Goal: Information Seeking & Learning: Learn about a topic

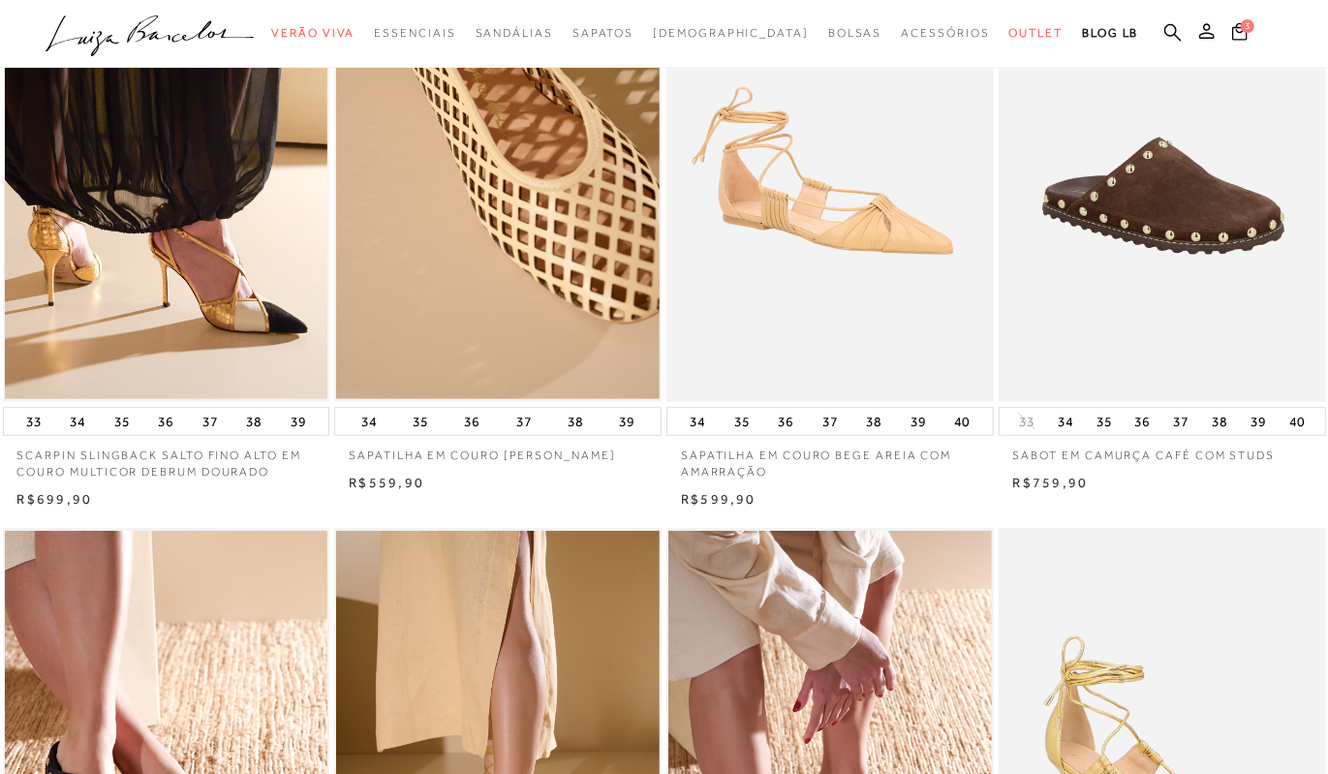
scroll to position [194, 0]
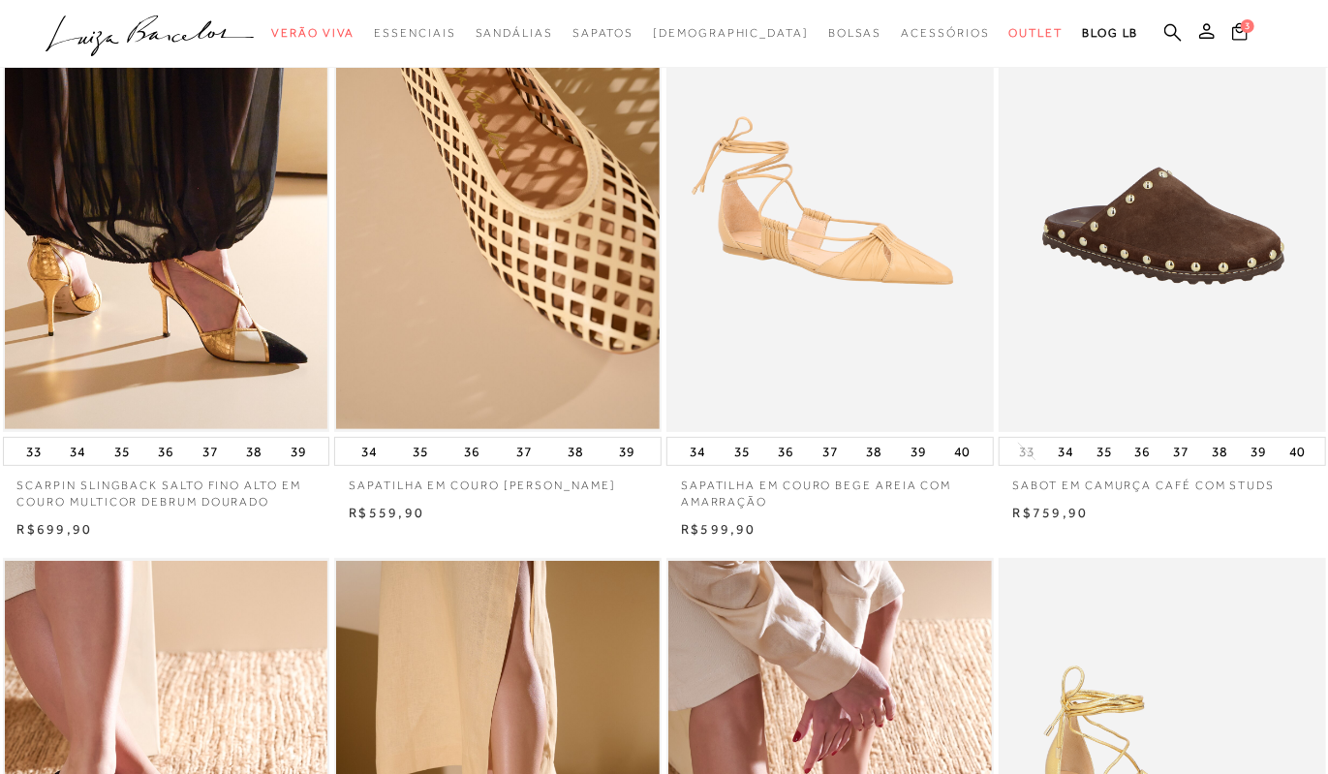
click at [812, 484] on p "SAPATILHA EM COURO BEGE AREIA COM AMARRAÇÃO" at bounding box center [829, 488] width 327 height 45
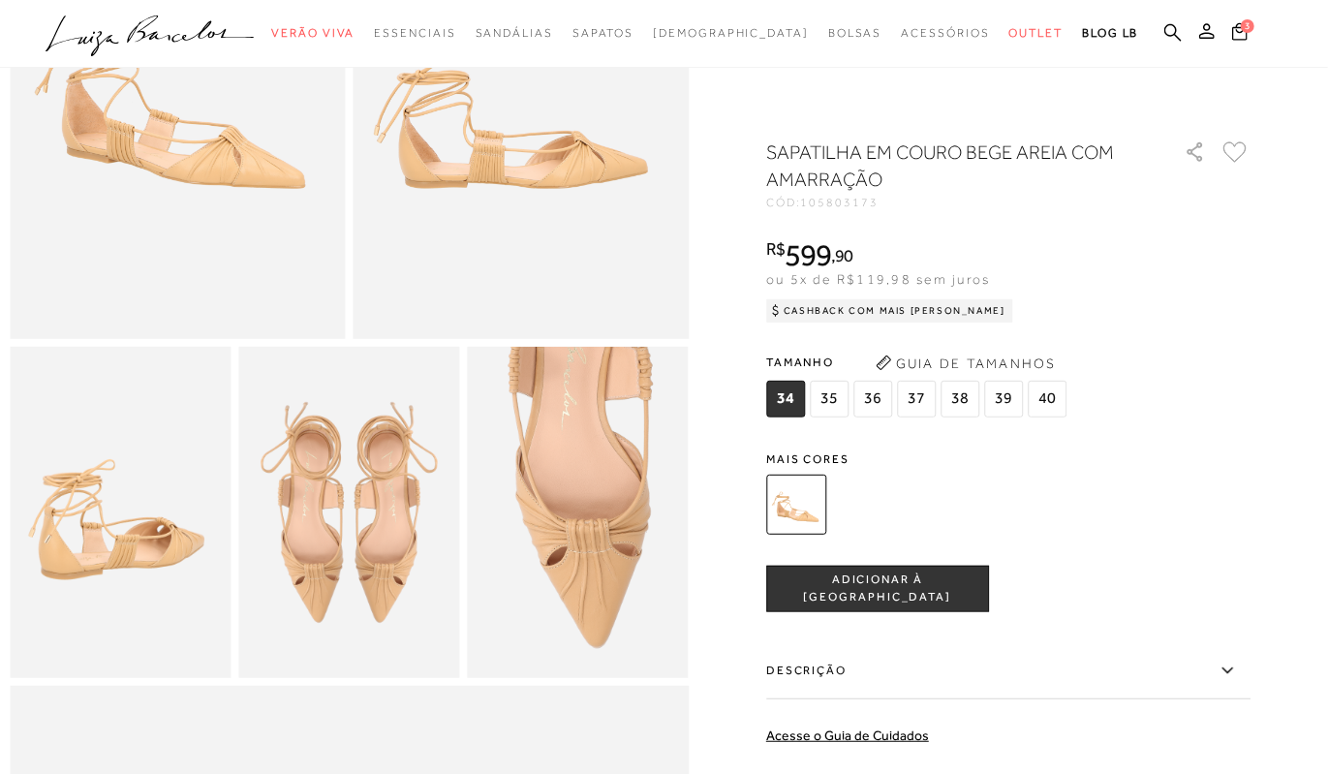
scroll to position [194, 0]
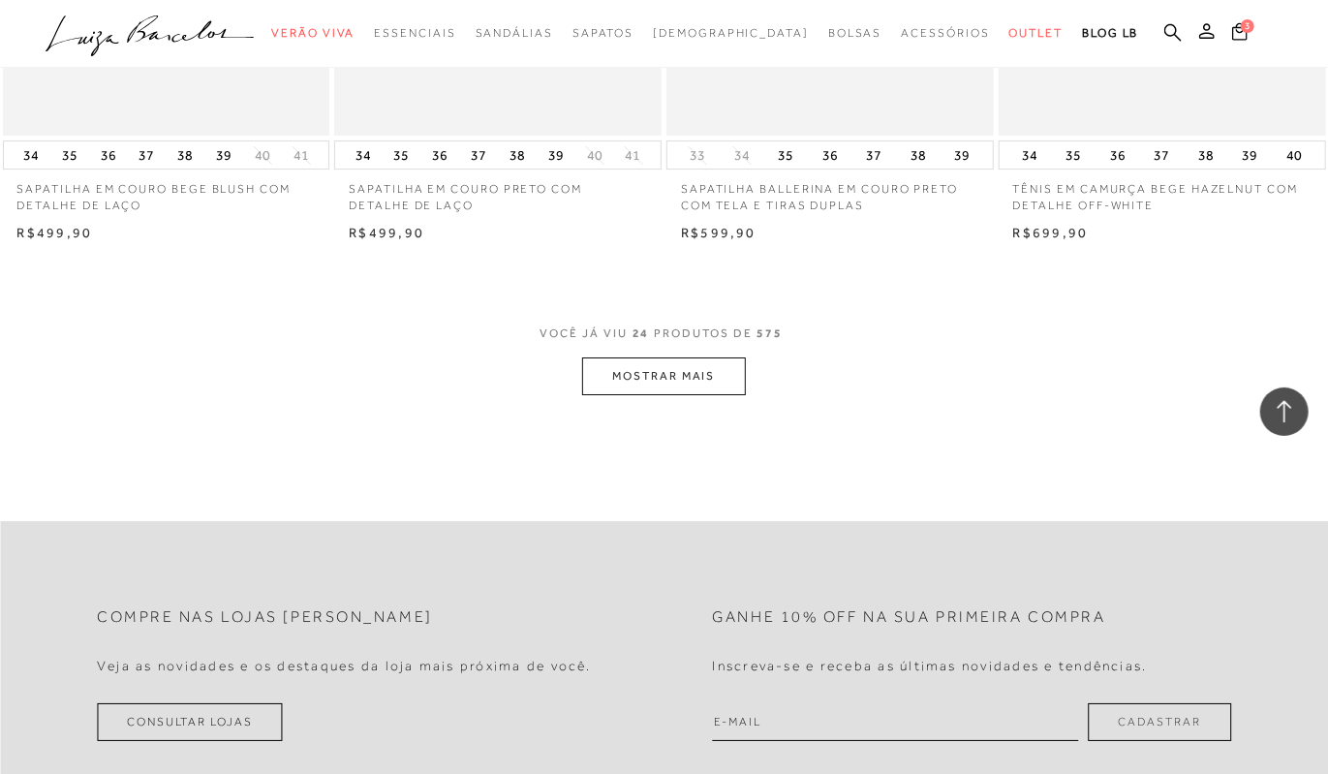
scroll to position [3584, 0]
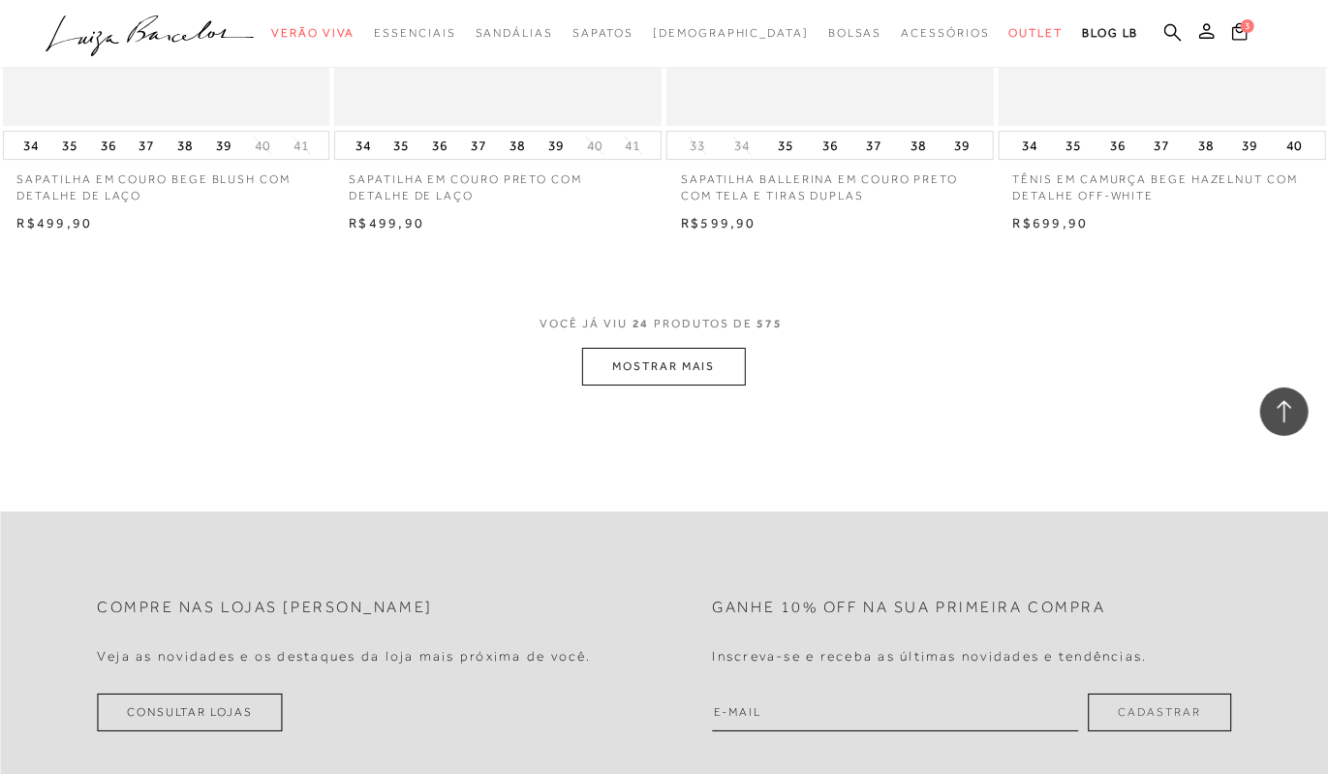
click at [670, 362] on button "MOSTRAR MAIS" at bounding box center [663, 367] width 163 height 38
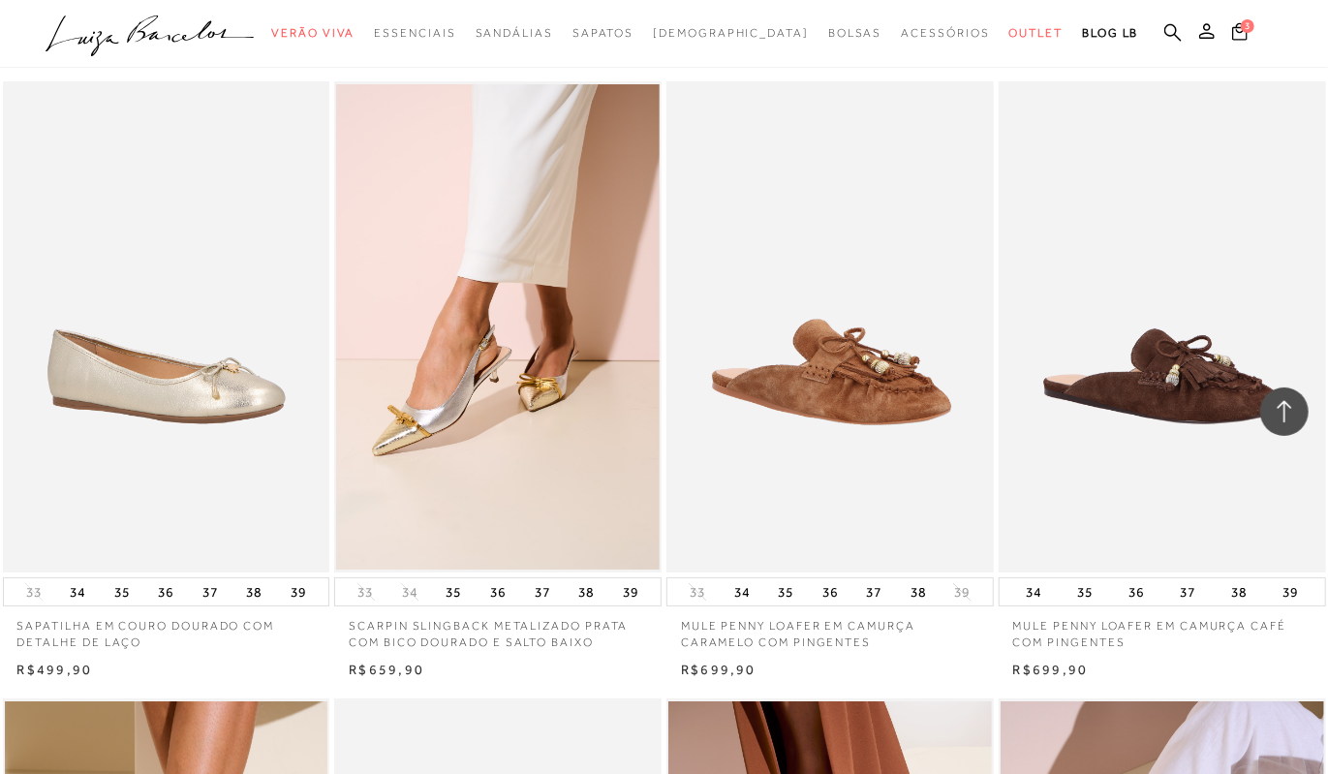
scroll to position [3778, 0]
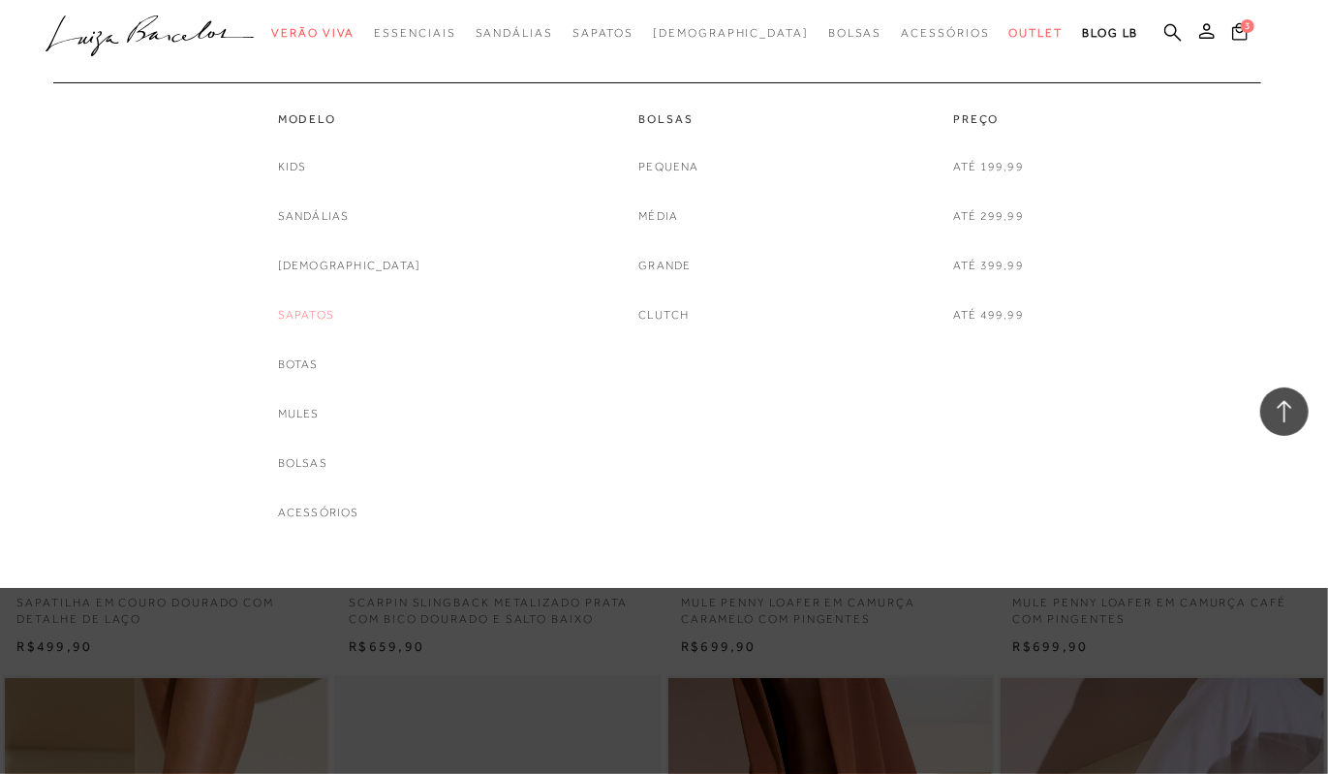
click at [331, 309] on link "Sapatos" at bounding box center [306, 315] width 56 height 20
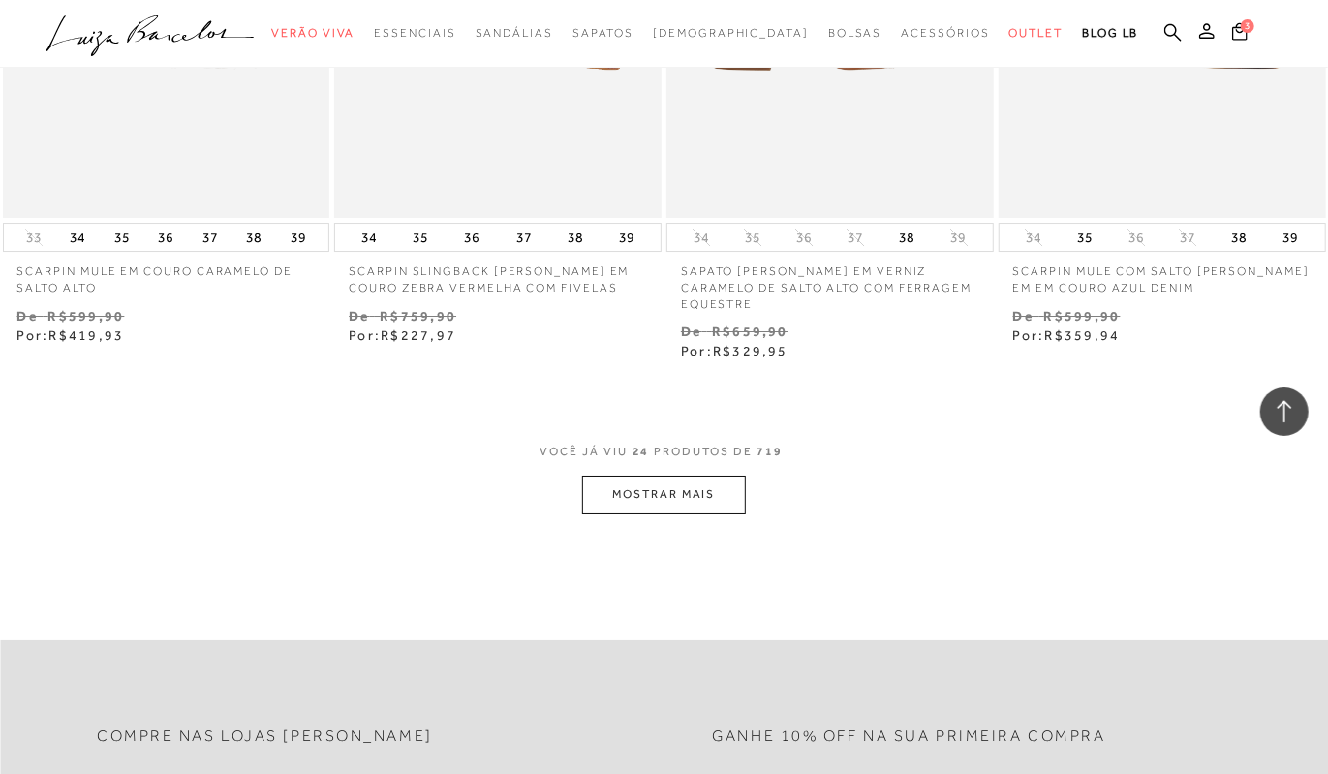
scroll to position [3681, 0]
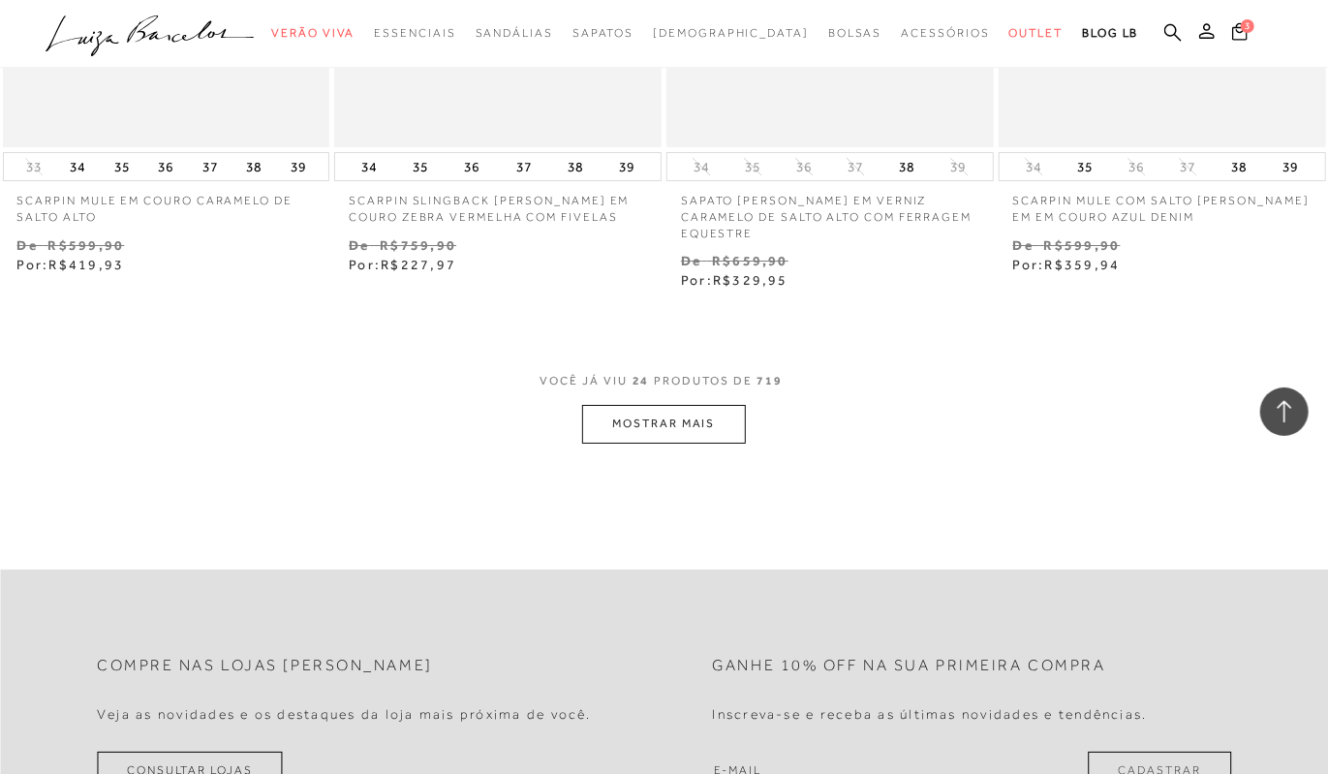
click at [695, 410] on button "MOSTRAR MAIS" at bounding box center [663, 424] width 163 height 38
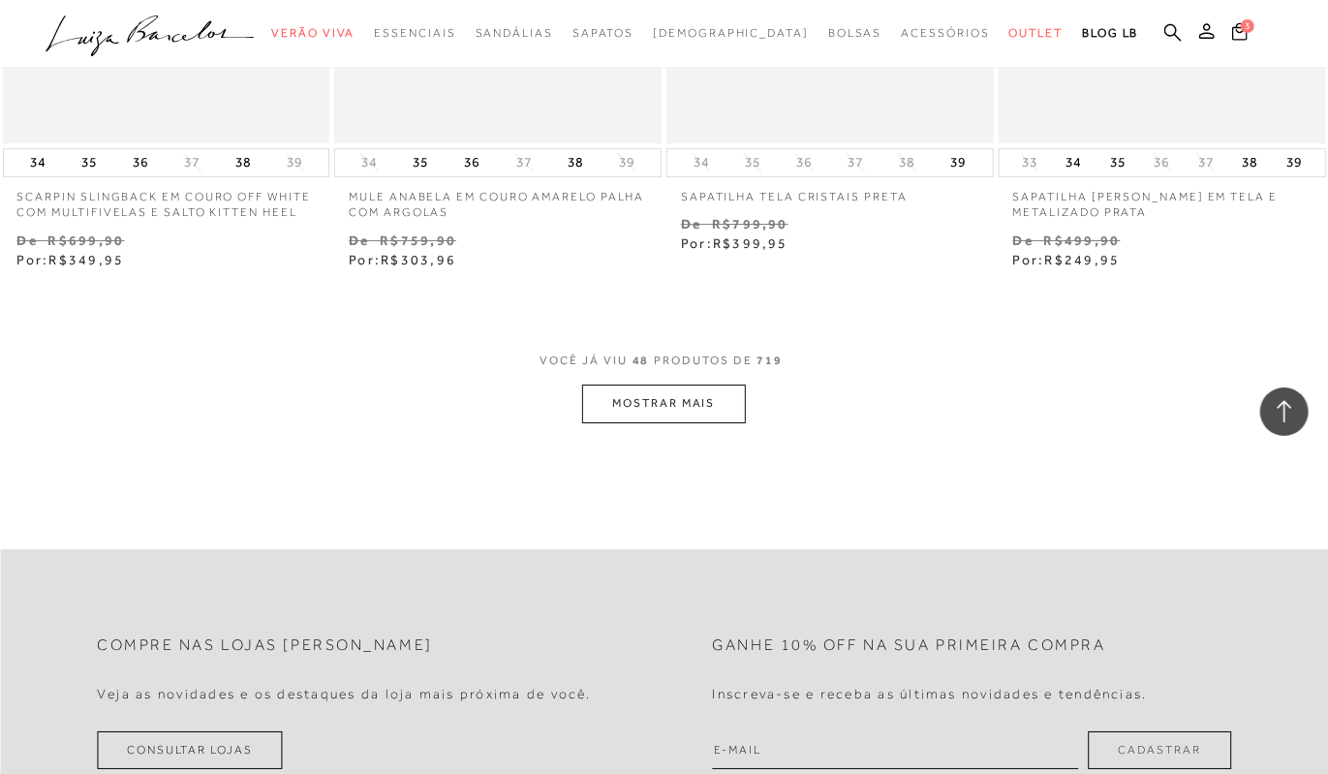
scroll to position [7555, 0]
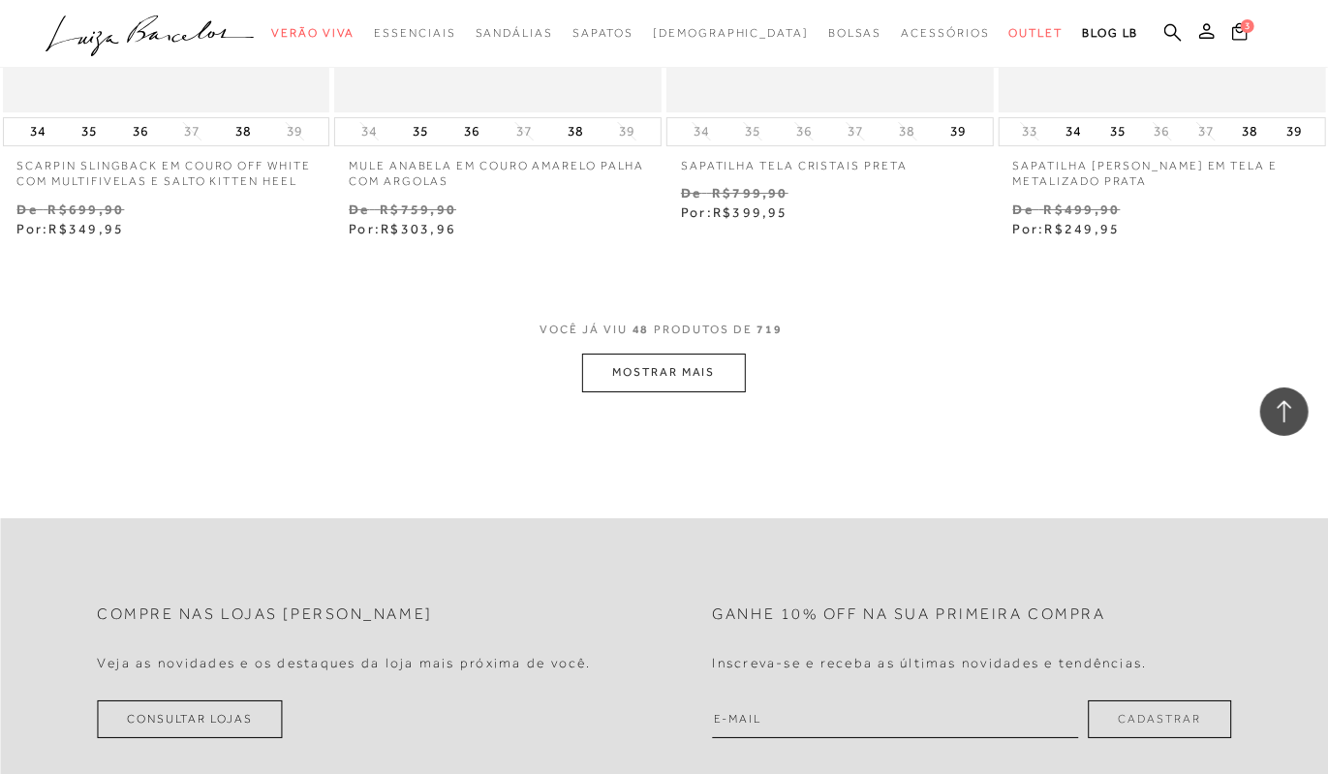
click at [682, 358] on button "MOSTRAR MAIS" at bounding box center [663, 373] width 163 height 38
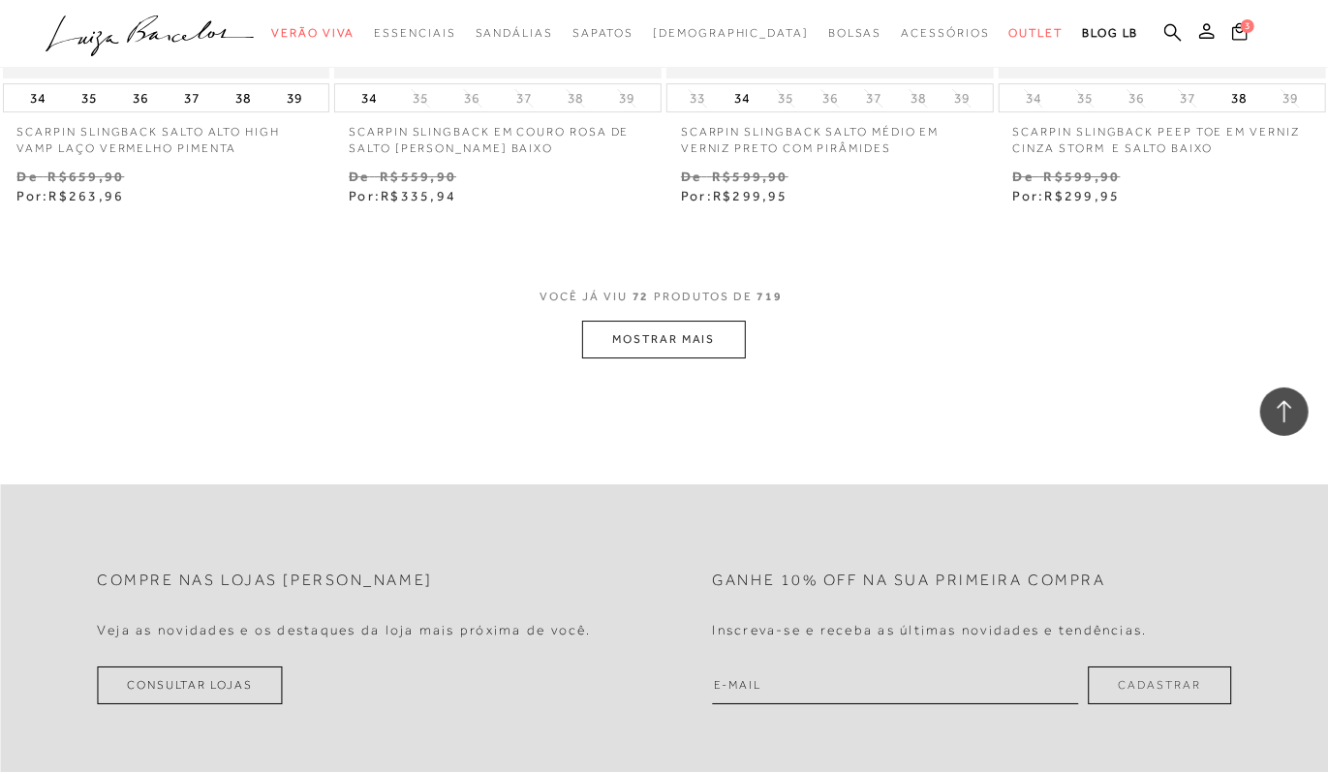
scroll to position [11430, 0]
click at [654, 319] on button "MOSTRAR MAIS" at bounding box center [663, 338] width 163 height 38
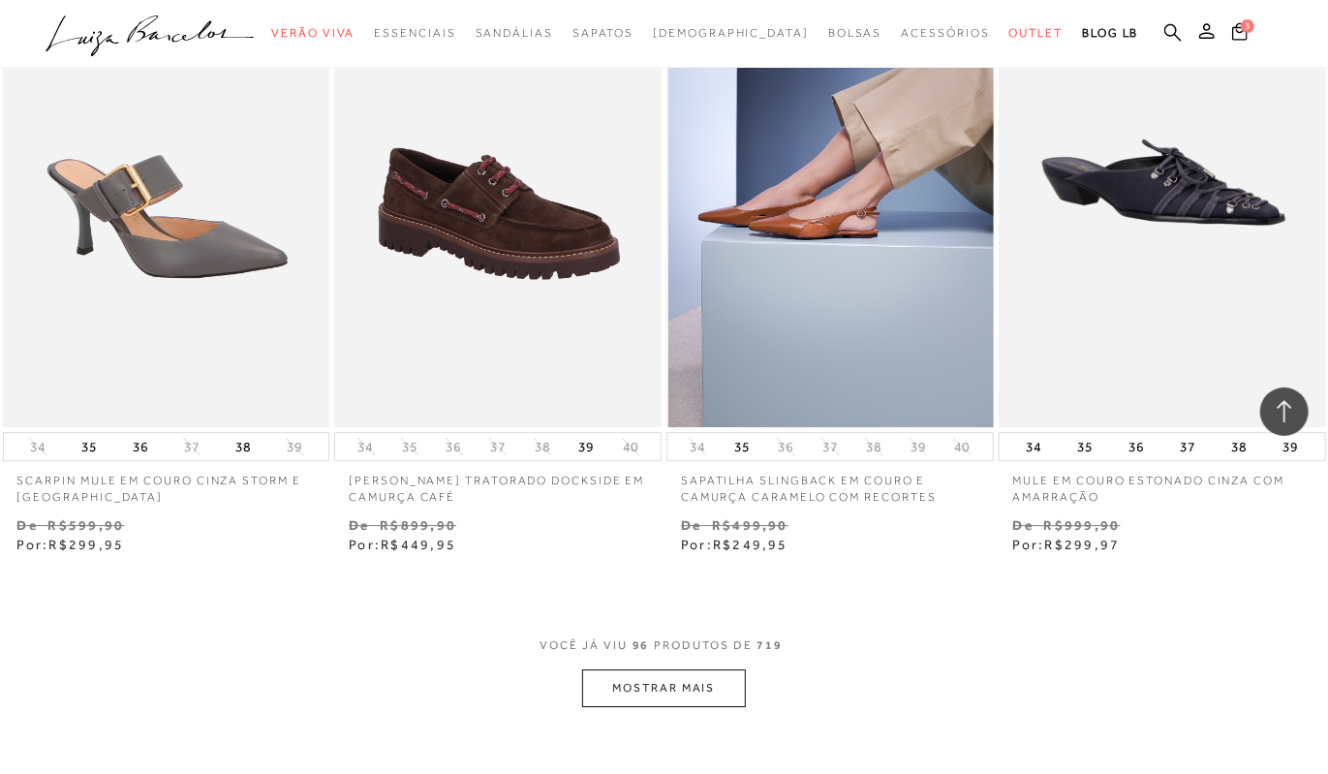
scroll to position [15110, 0]
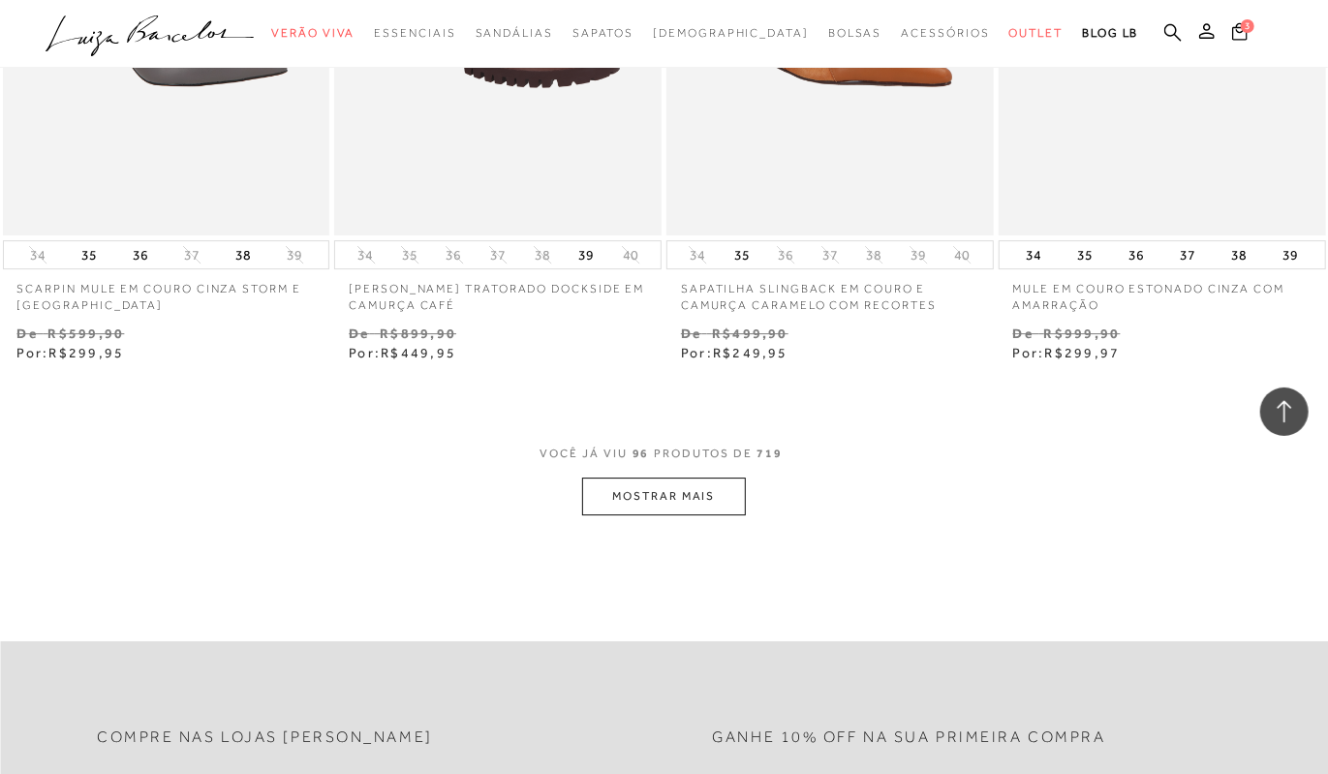
click at [694, 478] on button "MOSTRAR MAIS" at bounding box center [663, 497] width 163 height 38
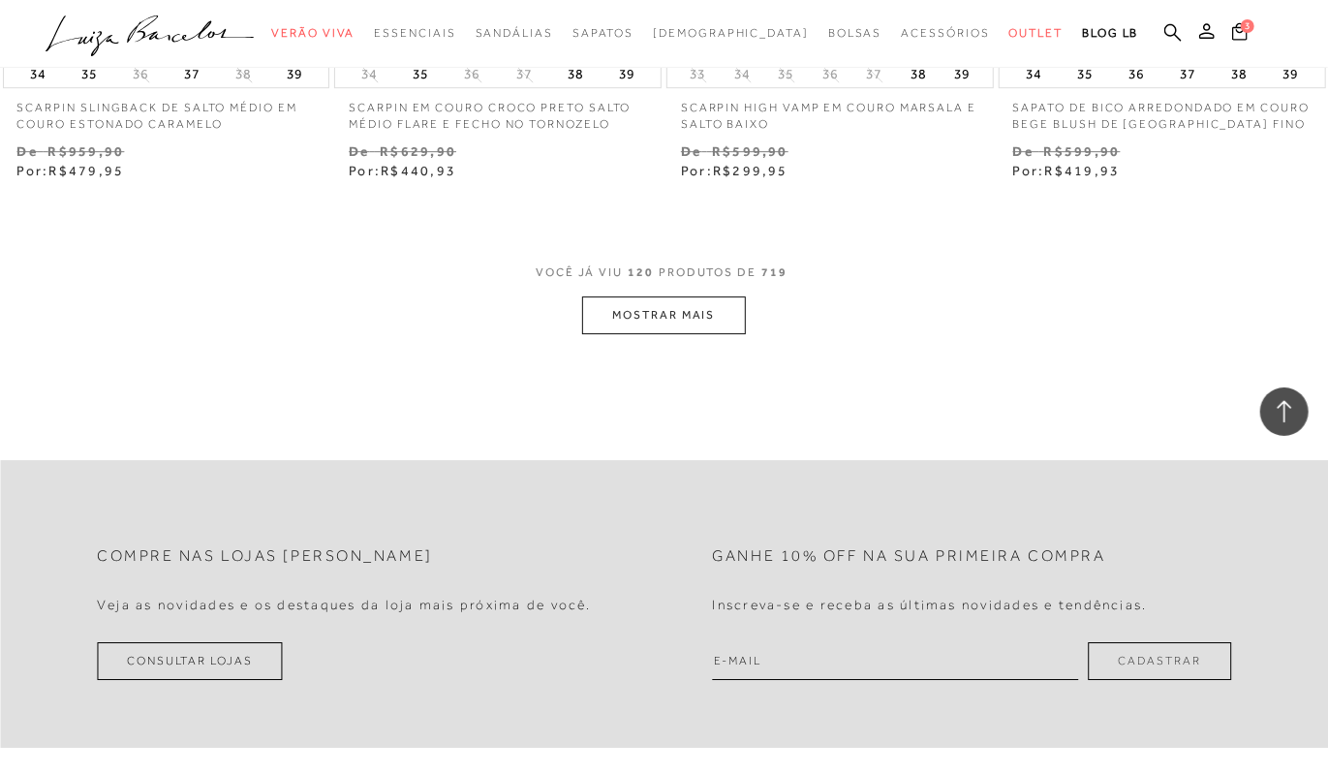
scroll to position [19178, 0]
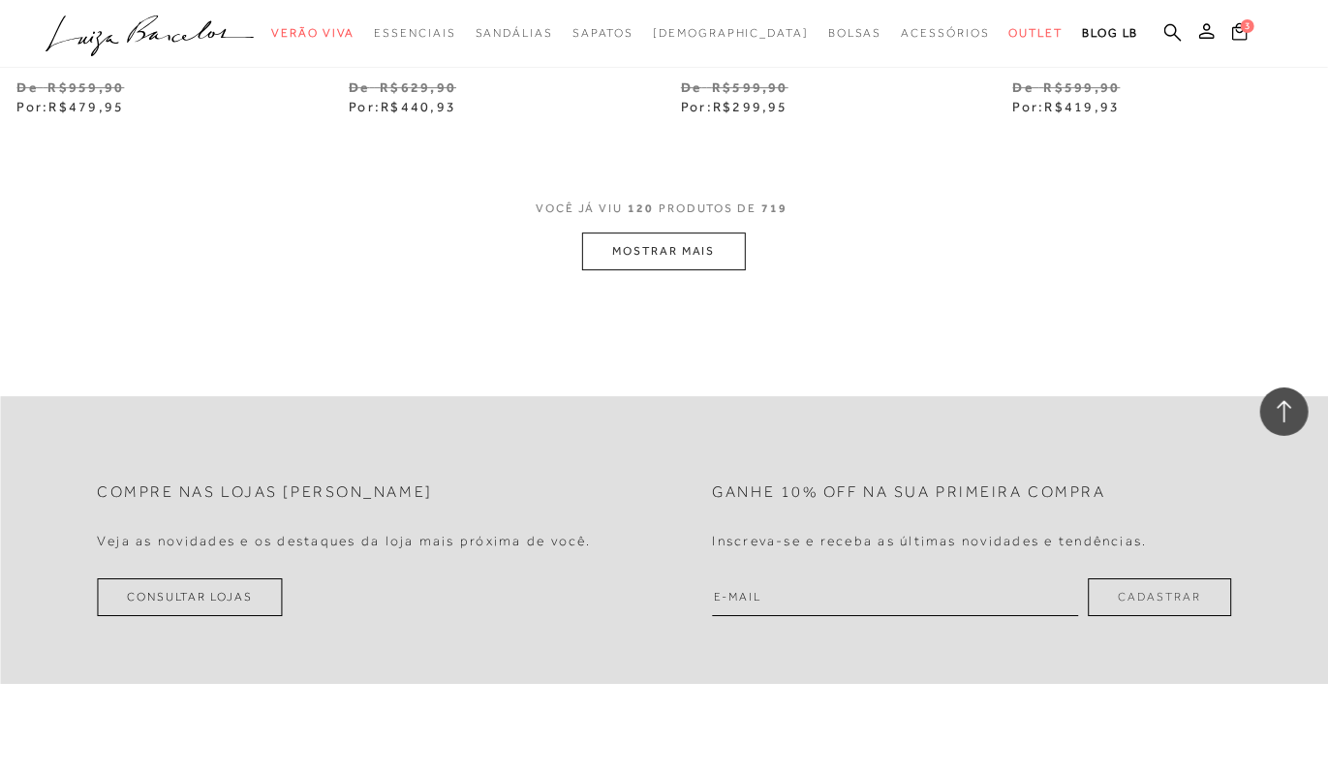
click at [676, 232] on button "MOSTRAR MAIS" at bounding box center [663, 251] width 163 height 38
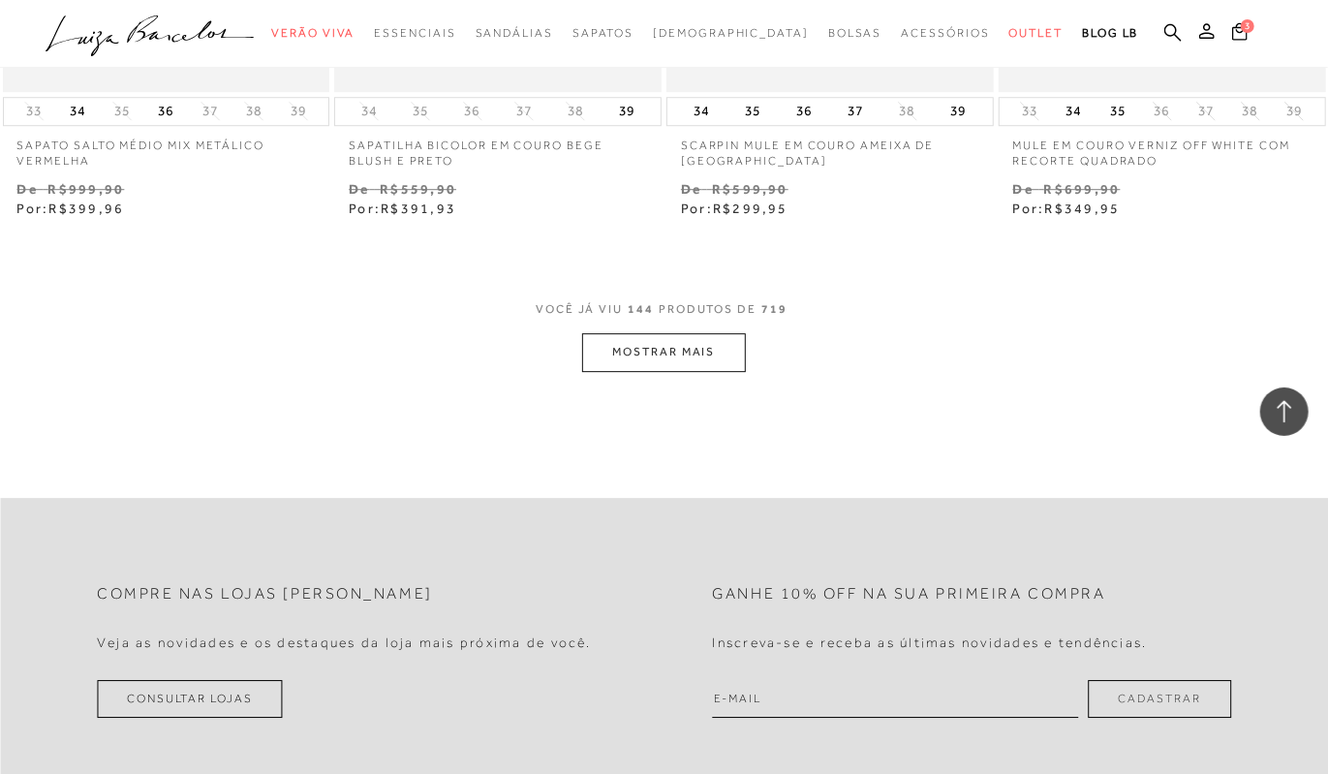
scroll to position [23053, 0]
